Goal: Understand process/instructions: Learn how to perform a task or action

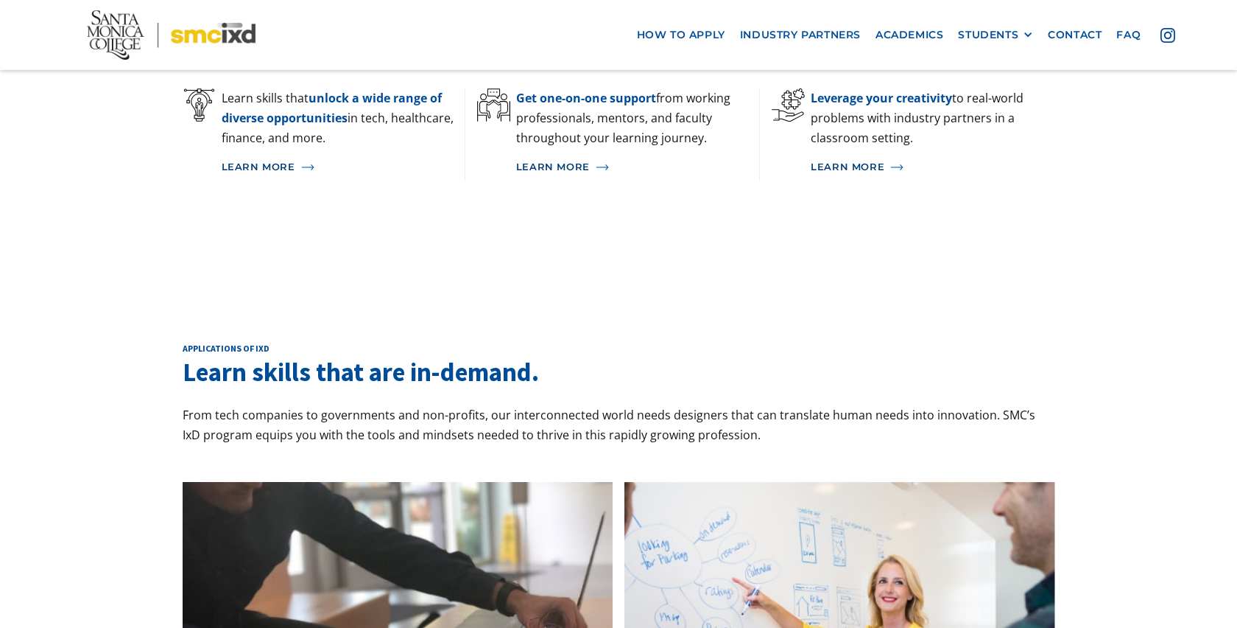
scroll to position [1145, 0]
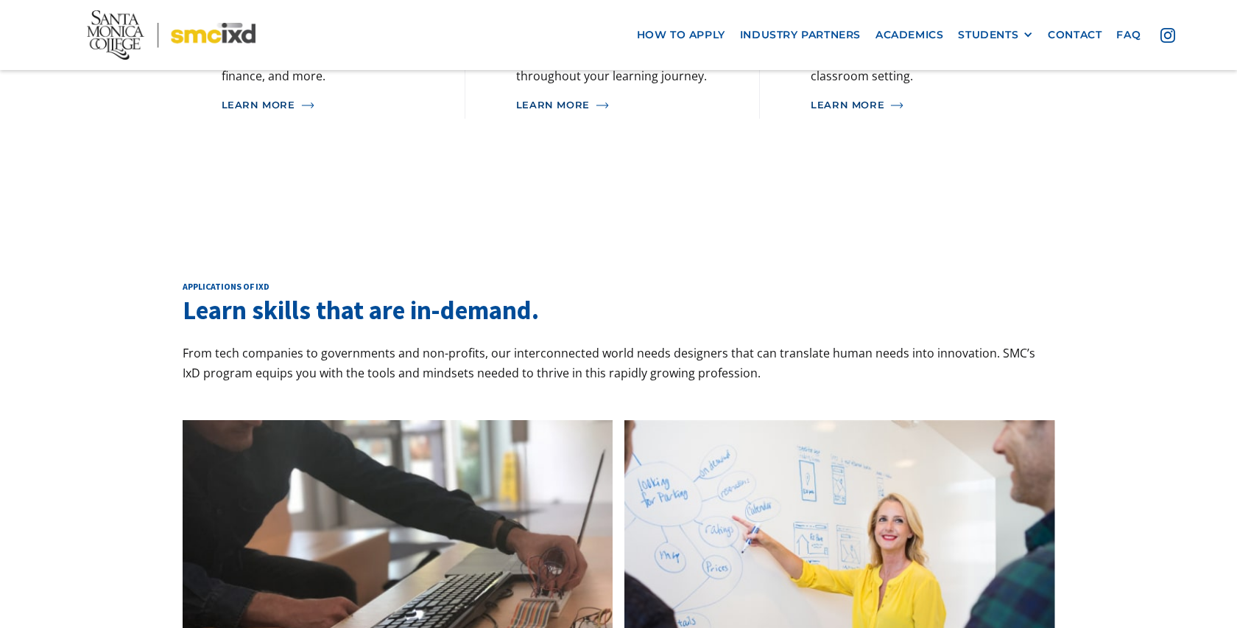
click at [804, 507] on img at bounding box center [840, 538] width 431 height 237
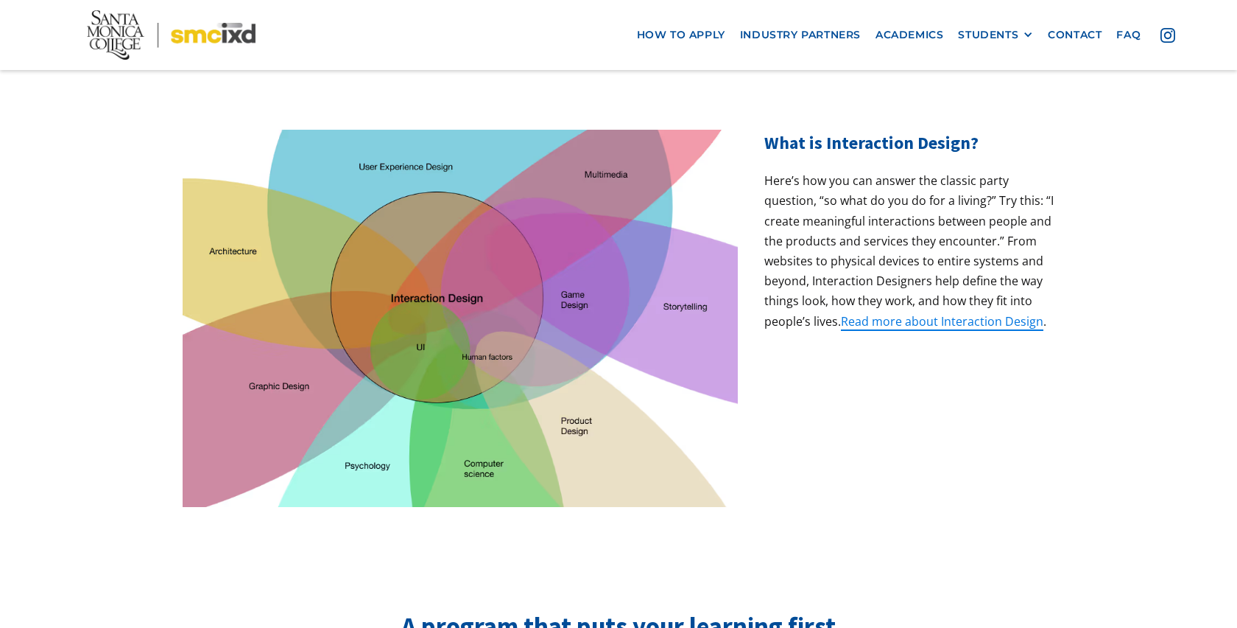
scroll to position [0, 0]
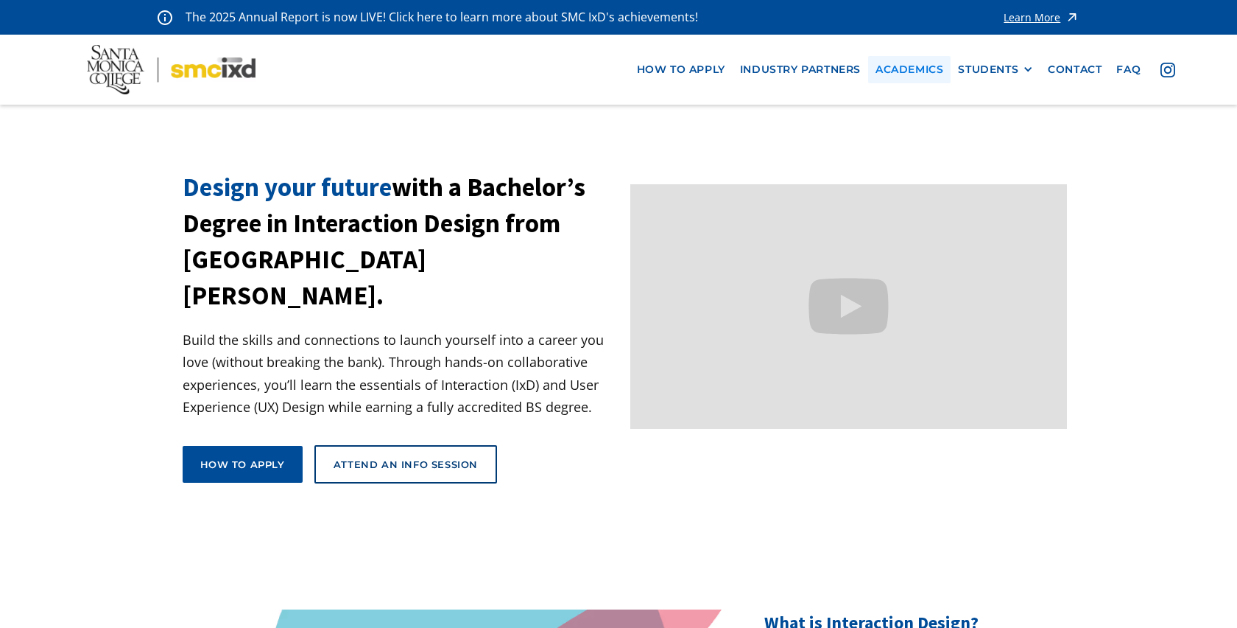
click at [939, 74] on link "Academics" at bounding box center [909, 69] width 82 height 27
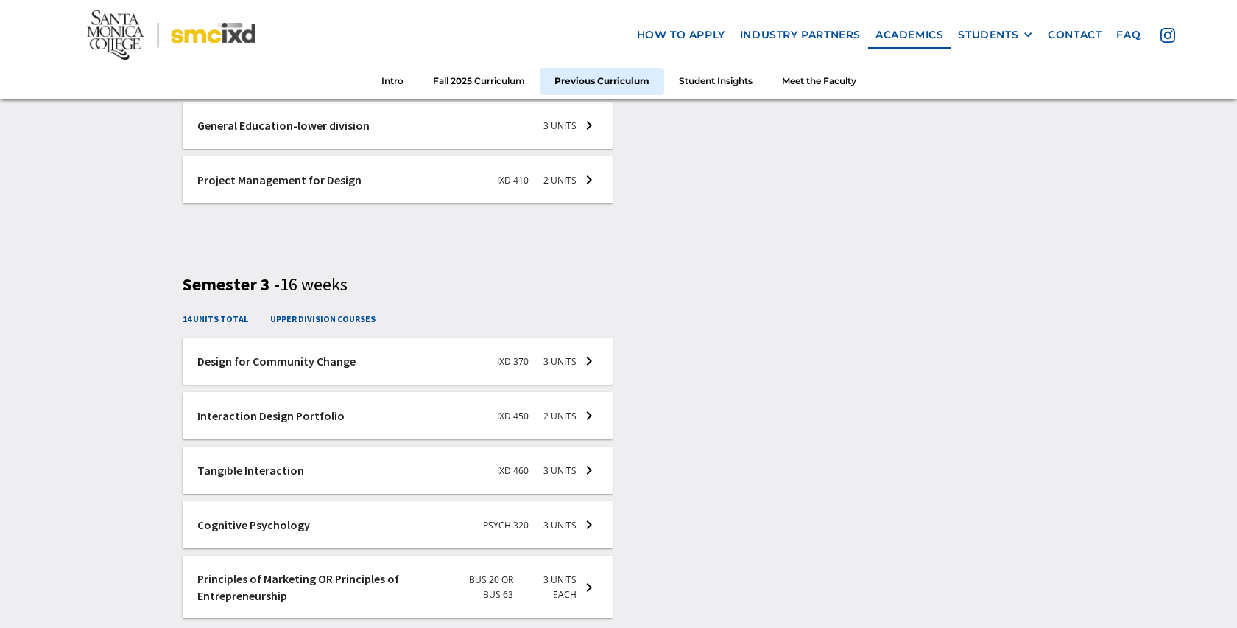
scroll to position [2819, 0]
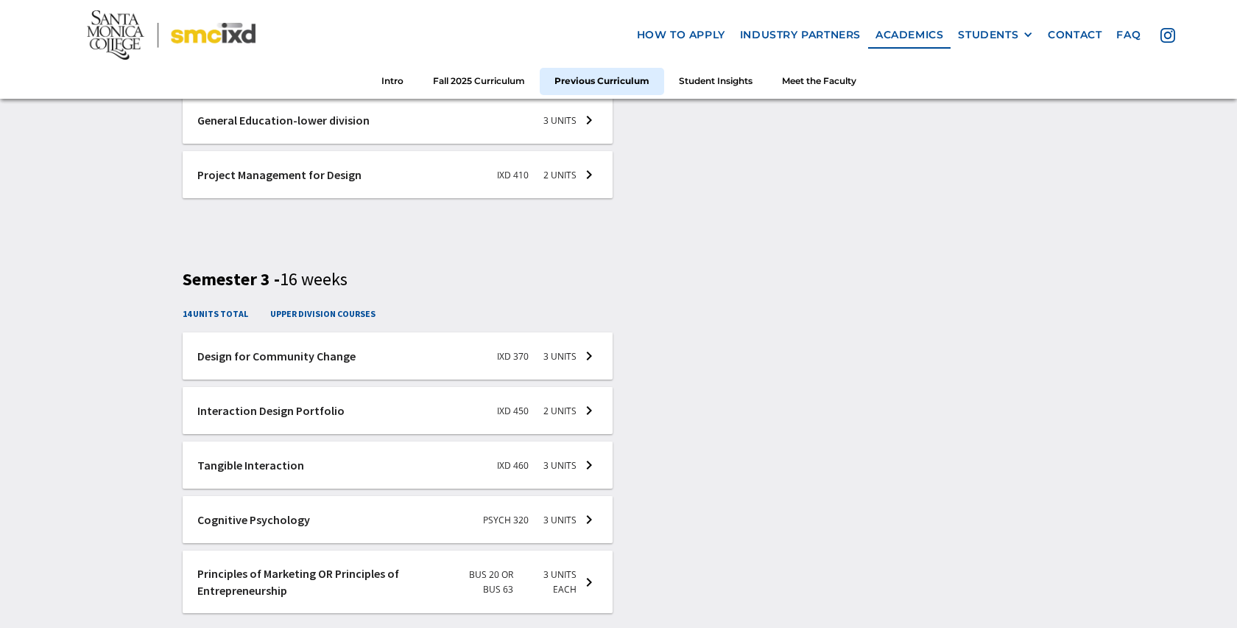
click at [110, 8] on nav "how to apply industry partners Academics STUDENTS PROspective Students GRAD SHO…" at bounding box center [618, 49] width 1237 height 99
click at [110, 29] on img at bounding box center [171, 34] width 169 height 49
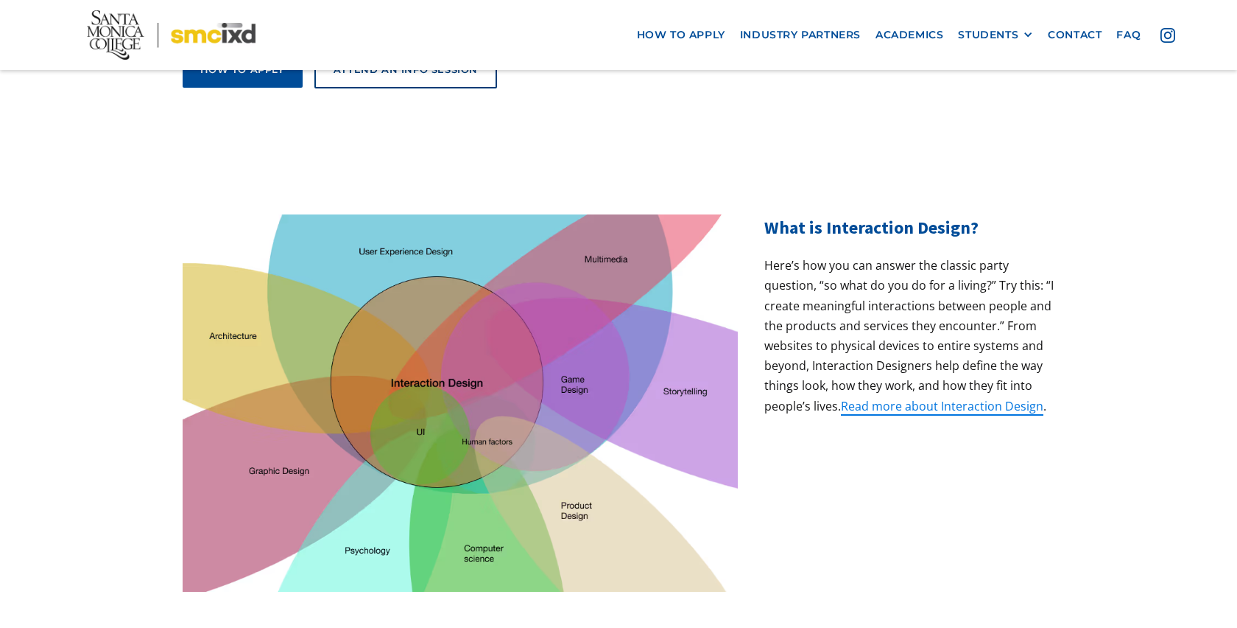
scroll to position [247, 0]
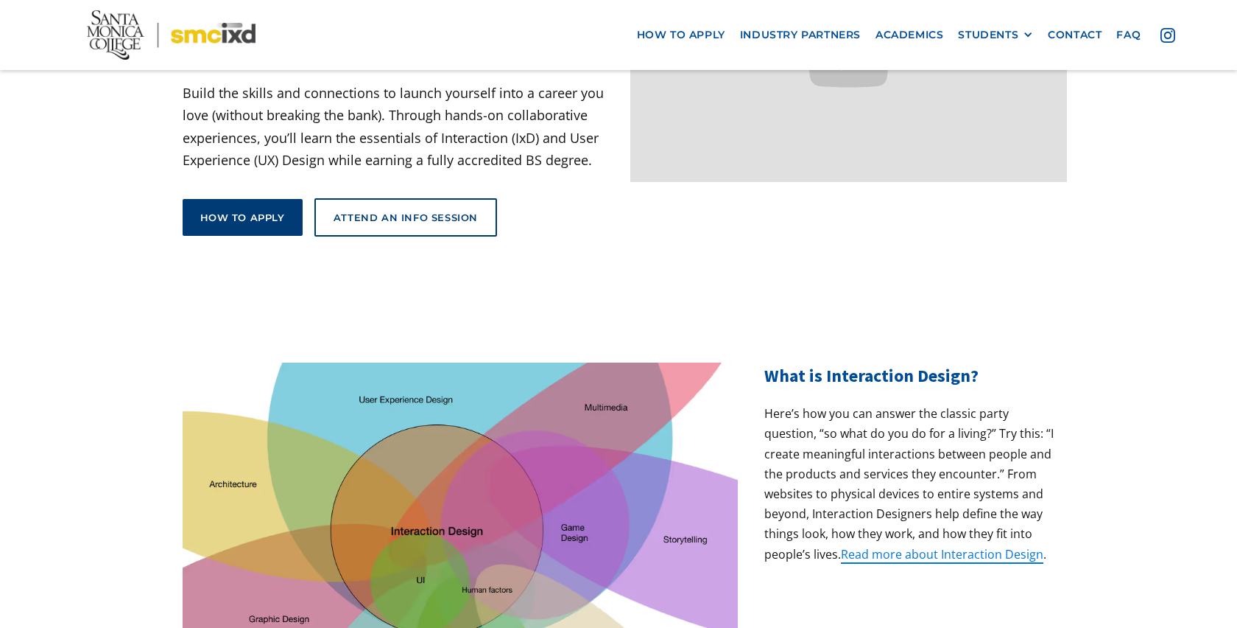
click at [267, 211] on div "How to apply" at bounding box center [242, 217] width 85 height 13
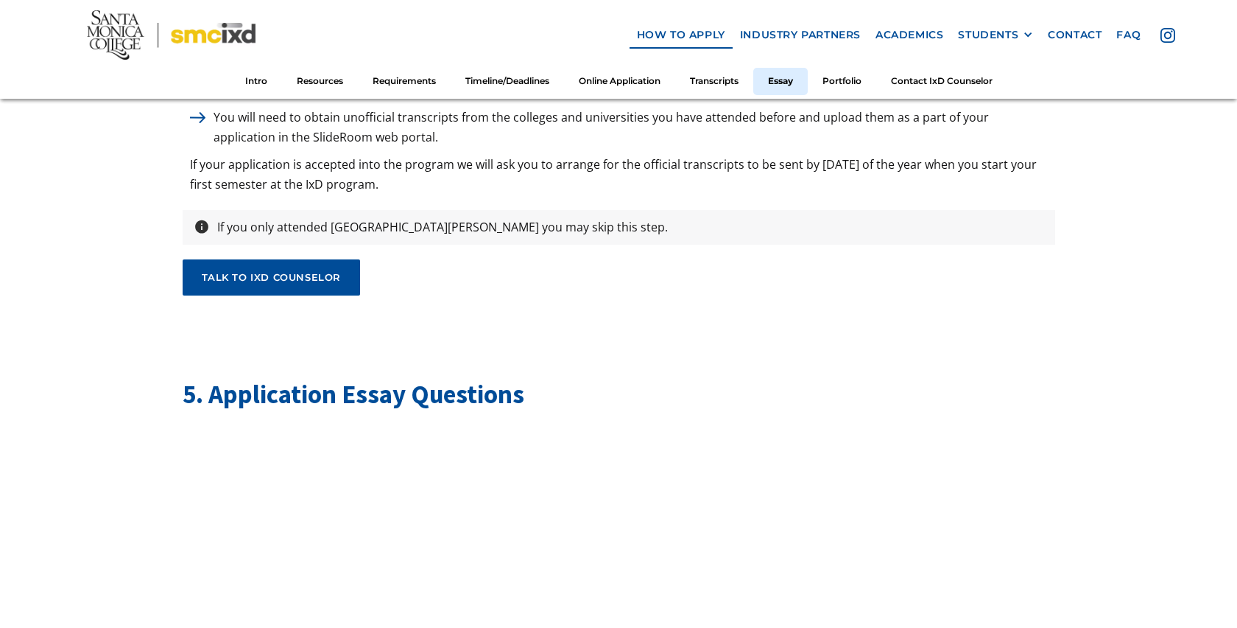
scroll to position [4793, 0]
